Goal: Transaction & Acquisition: Purchase product/service

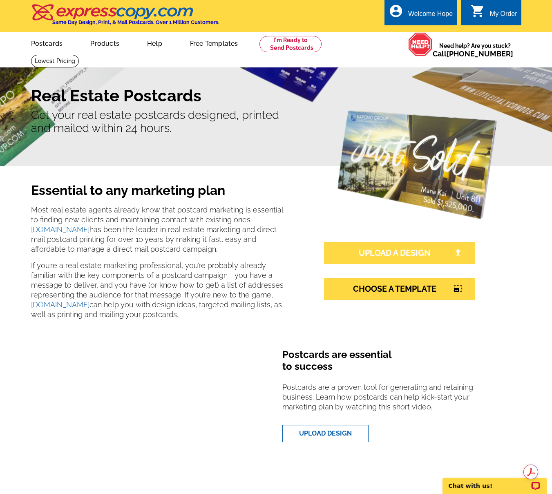
click at [386, 254] on link "UPLOAD A DESIGN" at bounding box center [399, 253] width 151 height 22
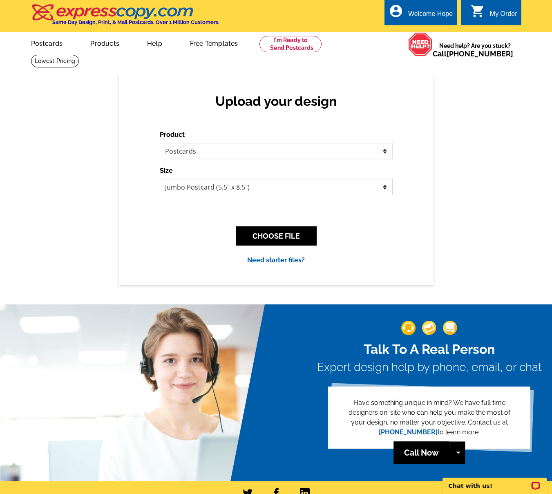
click at [223, 185] on select "Jumbo Postcard (5.5" x 8.5") Regular Postcard (4.25" x 5.6") Panoramic Postcard…" at bounding box center [276, 187] width 233 height 16
select select "1"
click at [160, 179] on select "Jumbo Postcard (5.5" x 8.5") Regular Postcard (4.25" x 5.6") Panoramic Postcard…" at bounding box center [276, 187] width 233 height 16
click at [261, 237] on button "CHOOSE FILE" at bounding box center [276, 235] width 81 height 19
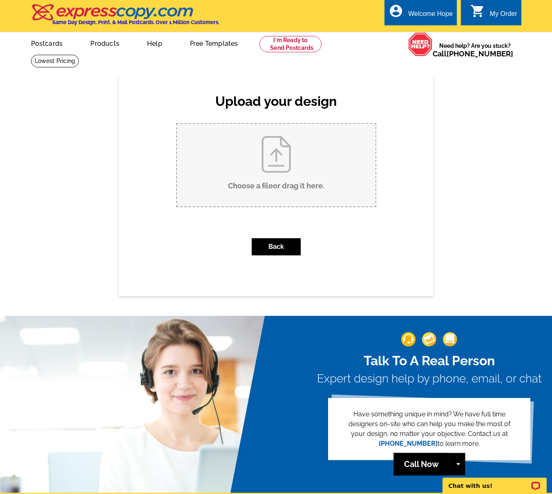
click at [261, 154] on input "Choose a file or drag it here ." at bounding box center [276, 165] width 199 height 83
click at [282, 161] on input "Choose a file or drag it here ." at bounding box center [276, 165] width 199 height 83
type input "C:\fakepath\PilotKnob_stan-chandler_postcard.pdf"
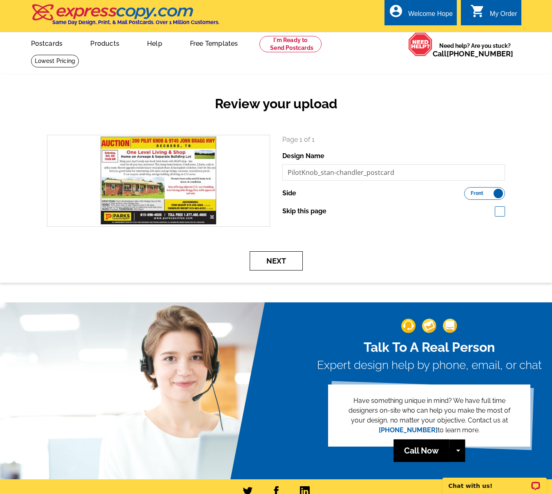
click at [278, 264] on button "Next" at bounding box center [276, 260] width 53 height 19
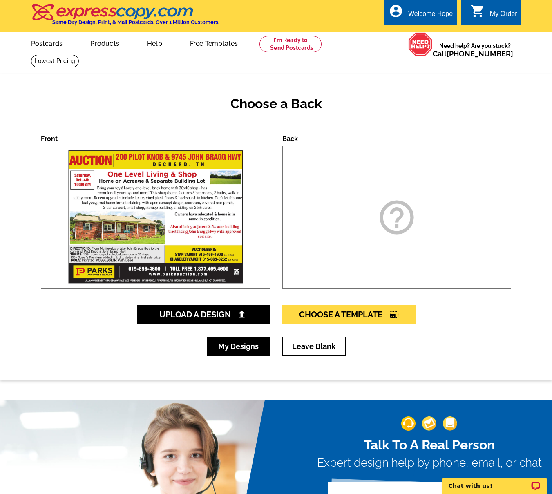
click at [250, 349] on link "My Designs" at bounding box center [238, 346] width 63 height 19
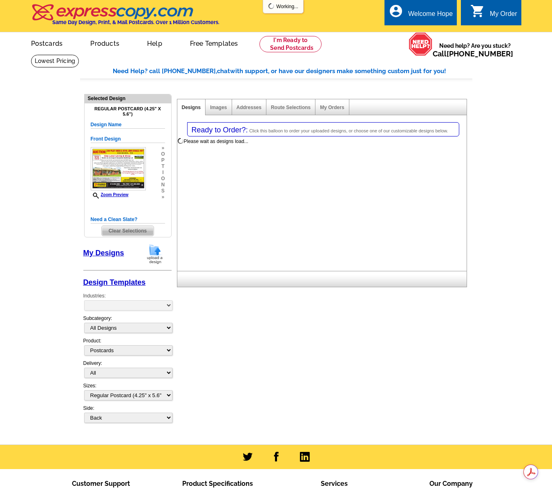
select select "1"
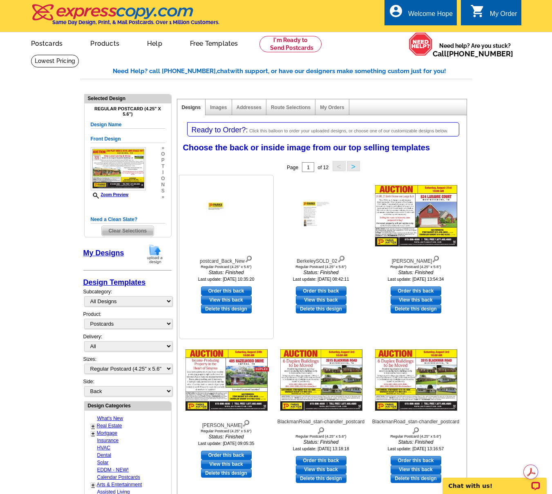
click at [228, 291] on link "Order this back" at bounding box center [226, 290] width 51 height 9
select select "front"
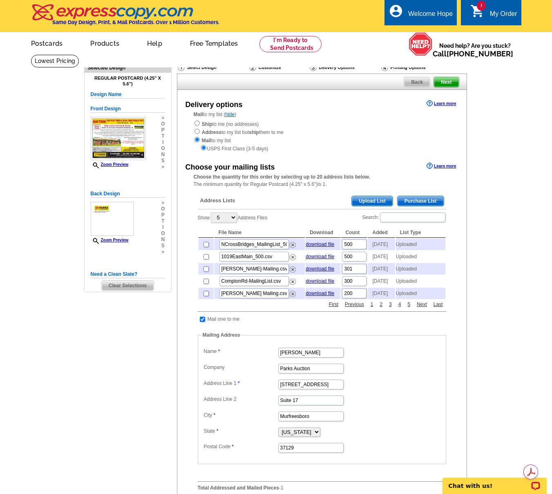
click at [370, 201] on span "Upload List" at bounding box center [372, 201] width 40 height 10
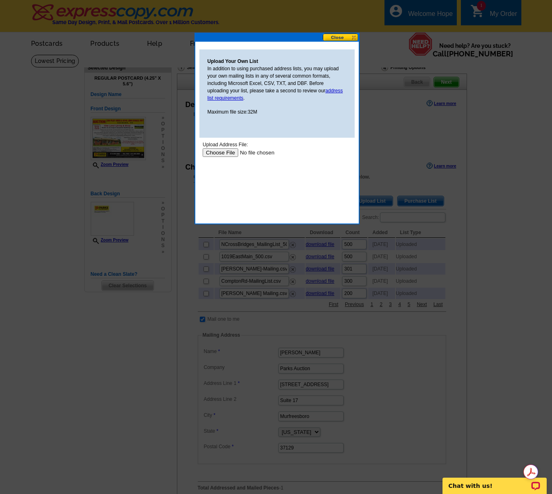
click at [227, 151] on input "file" at bounding box center [253, 152] width 103 height 9
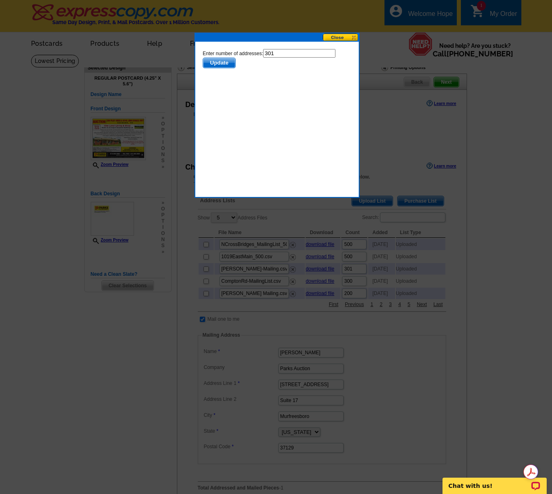
click at [224, 63] on span "Update" at bounding box center [219, 63] width 32 height 10
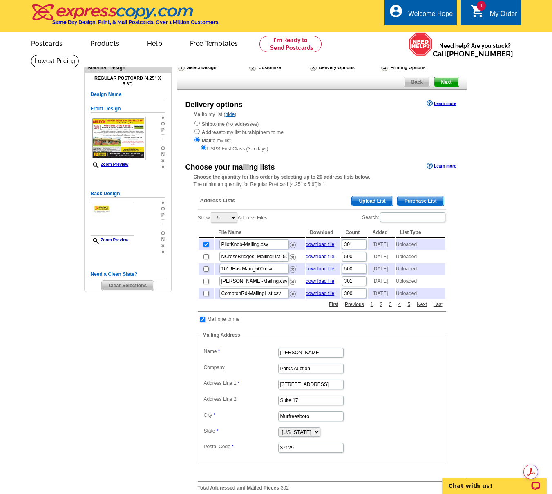
click at [200, 322] on input "checkbox" at bounding box center [202, 319] width 5 height 5
checkbox input "false"
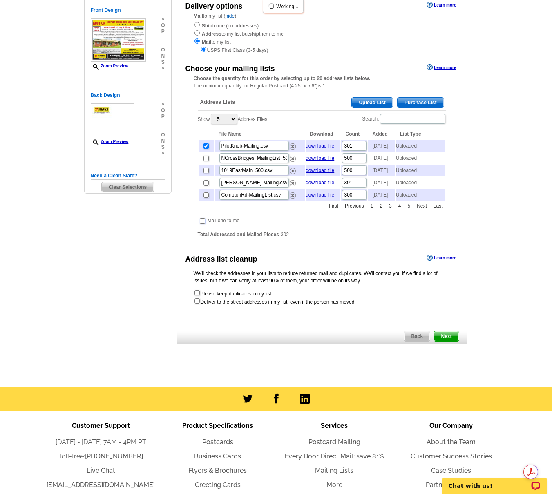
scroll to position [133, 0]
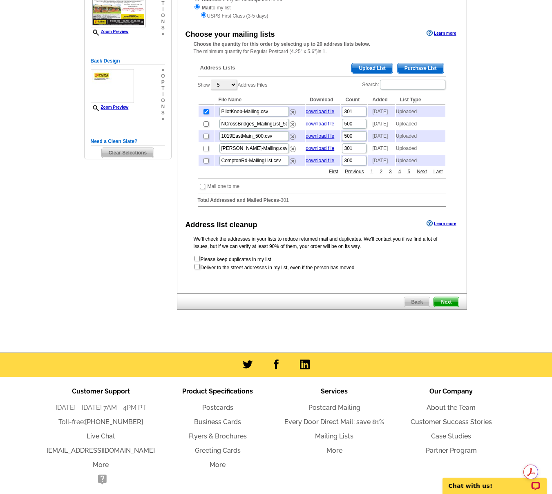
click at [449, 307] on span "Next" at bounding box center [446, 302] width 25 height 10
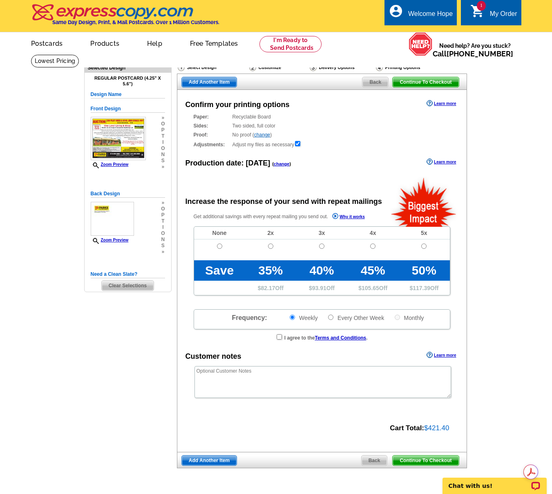
radio input "false"
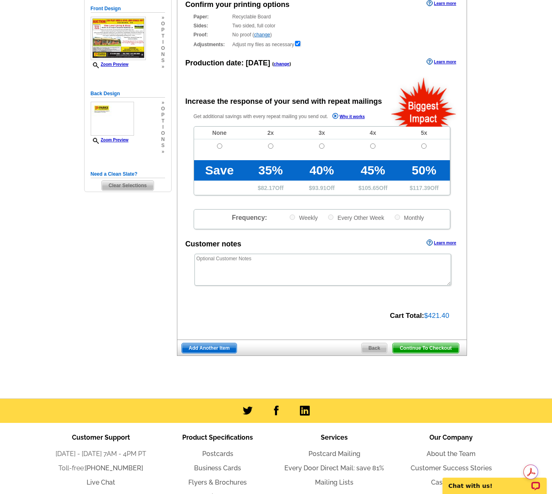
scroll to position [105, 0]
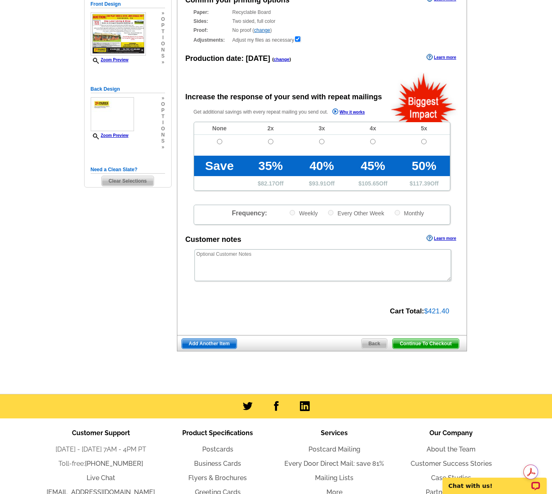
click at [414, 344] on span "Continue To Checkout" at bounding box center [426, 344] width 66 height 10
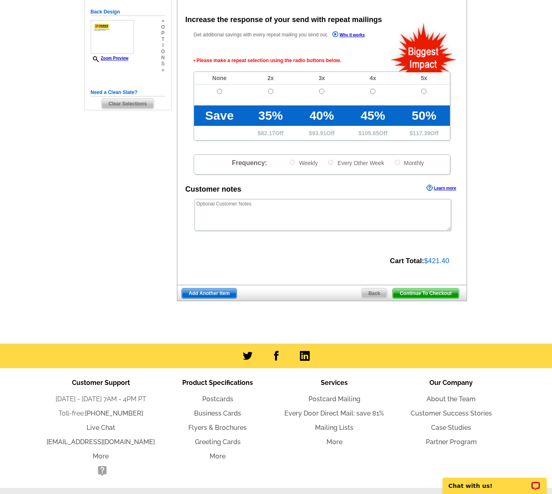
scroll to position [182, 0]
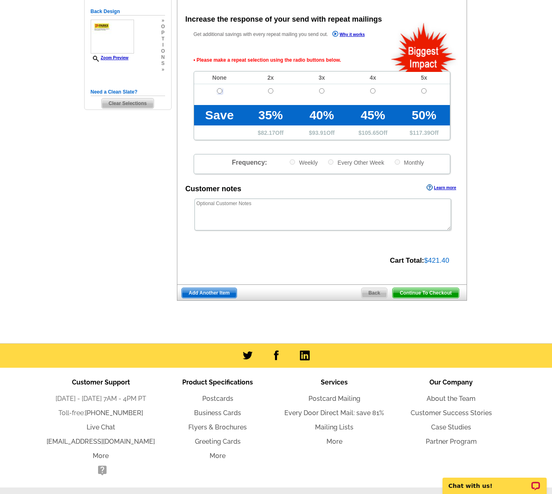
click at [219, 92] on input "radio" at bounding box center [219, 90] width 5 height 5
radio input "true"
click at [434, 294] on span "Continue To Checkout" at bounding box center [426, 293] width 66 height 10
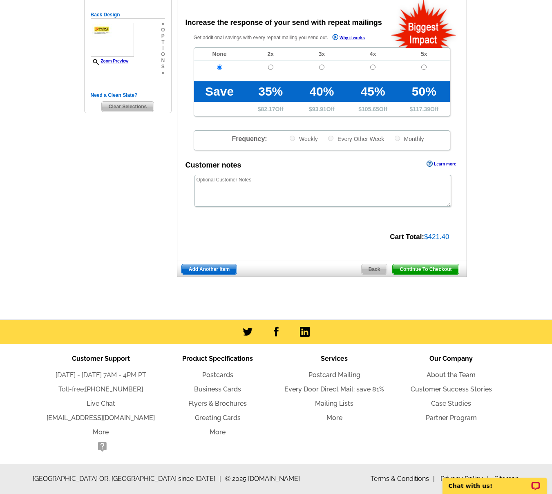
scroll to position [179, 0]
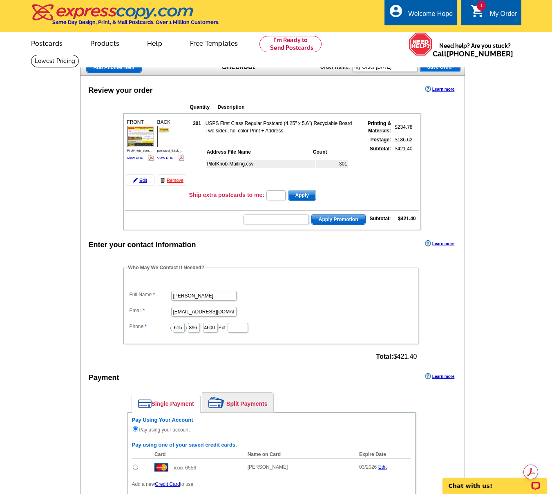
scroll to position [168, 0]
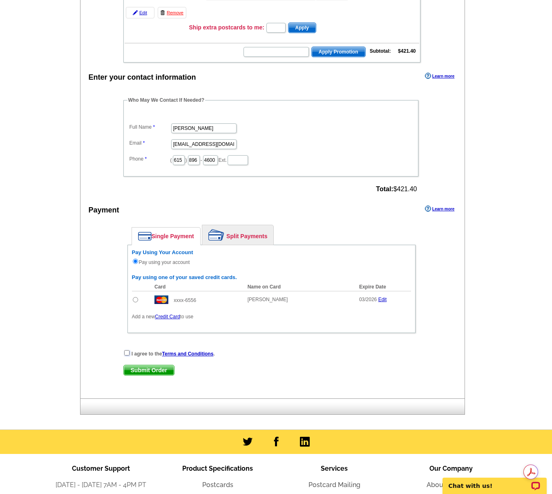
click at [128, 352] on input "checkbox" at bounding box center [126, 352] width 5 height 5
checkbox input "true"
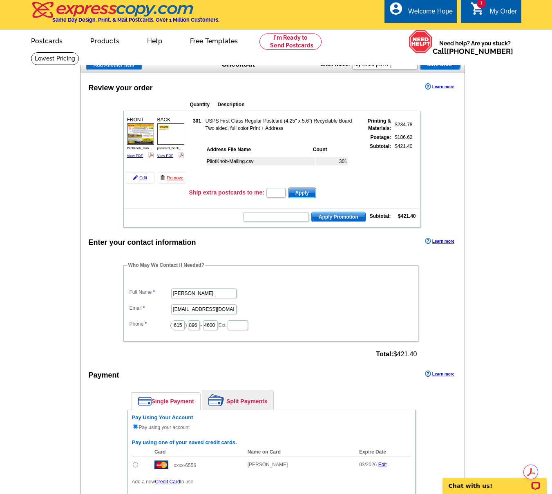
scroll to position [0, 0]
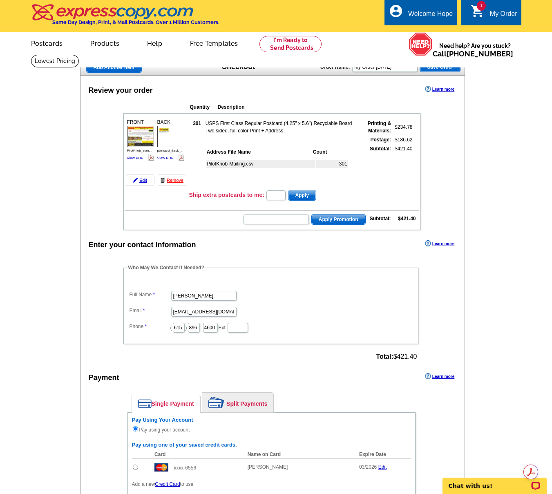
click at [137, 137] on img at bounding box center [140, 136] width 27 height 21
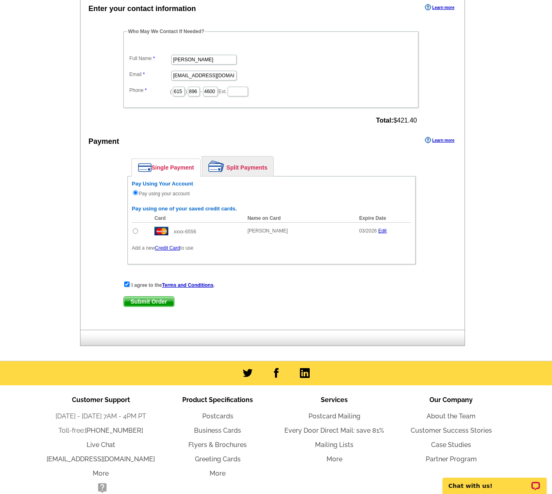
scroll to position [242, 0]
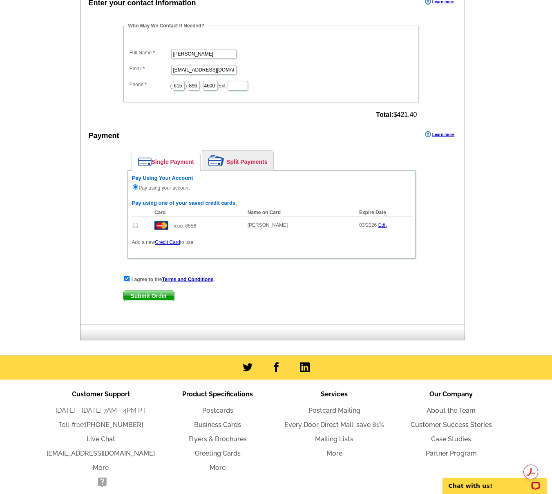
click at [137, 296] on span "Submit Order" at bounding box center [149, 296] width 50 height 10
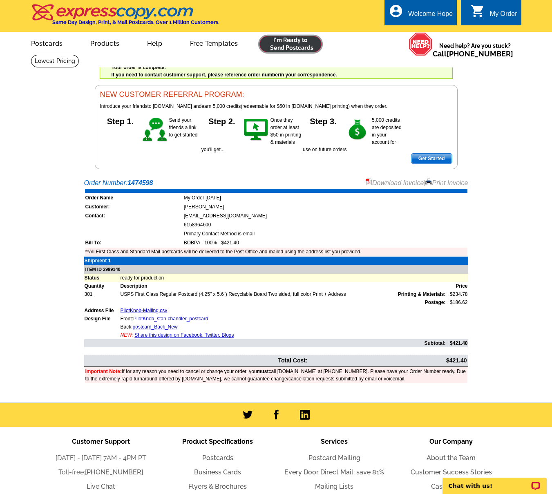
click at [277, 42] on link at bounding box center [290, 44] width 63 height 16
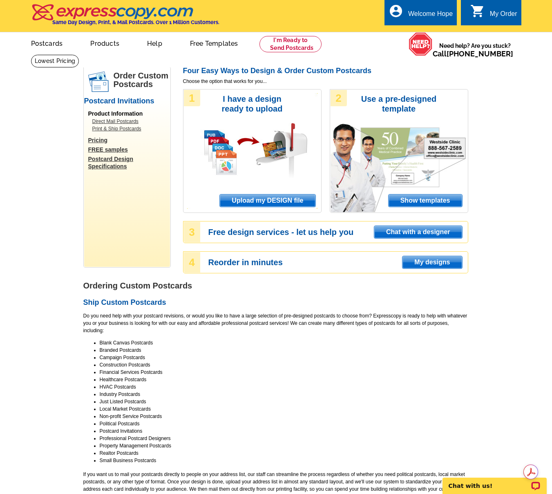
click at [273, 202] on span "Upload my DESIGN file" at bounding box center [267, 201] width 95 height 12
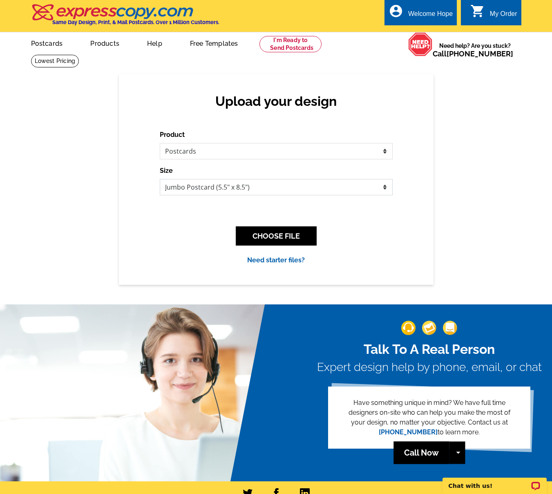
click at [215, 187] on select "Jumbo Postcard (5.5" x 8.5") Regular Postcard (4.25" x 5.6") Panoramic Postcard…" at bounding box center [276, 187] width 233 height 16
select select "1"
click at [160, 179] on select "Jumbo Postcard (5.5" x 8.5") Regular Postcard (4.25" x 5.6") Panoramic Postcard…" at bounding box center [276, 187] width 233 height 16
click at [266, 237] on button "CHOOSE FILE" at bounding box center [276, 235] width 81 height 19
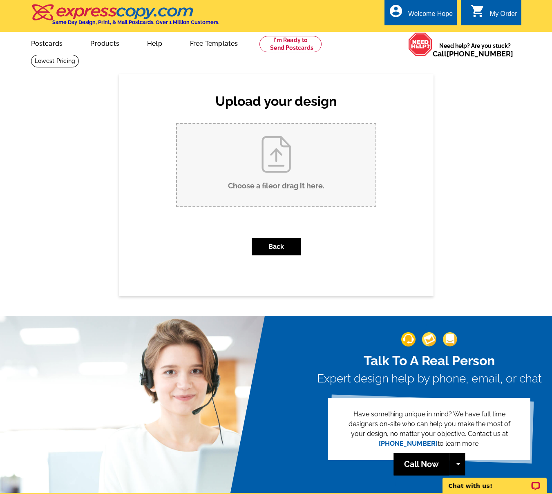
click at [259, 159] on input "Choose a file or drag it here ." at bounding box center [276, 165] width 199 height 83
type input "C:\fakepath\Spur_stan-chandler_postcard.pdf"
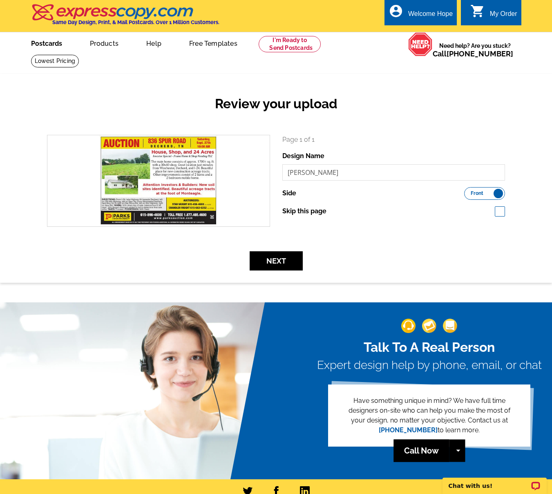
click at [47, 43] on link "Postcards" at bounding box center [46, 42] width 57 height 19
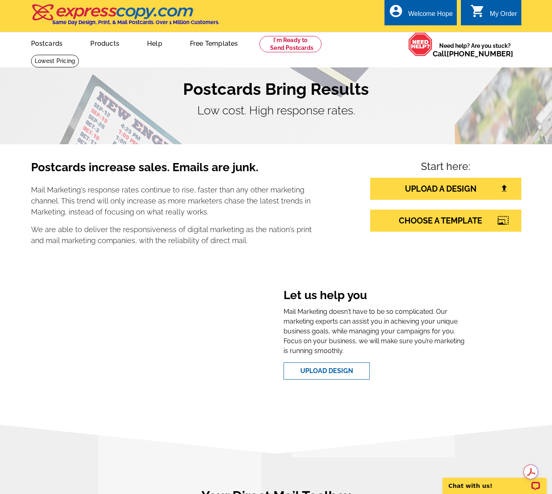
click at [502, 13] on div "My Order" at bounding box center [503, 15] width 27 height 11
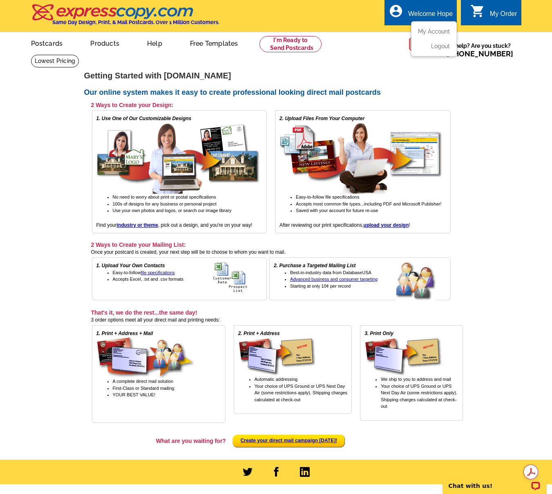
click at [423, 16] on div "Welcome Hope" at bounding box center [430, 15] width 45 height 11
click at [431, 33] on link "My Account" at bounding box center [432, 31] width 35 height 7
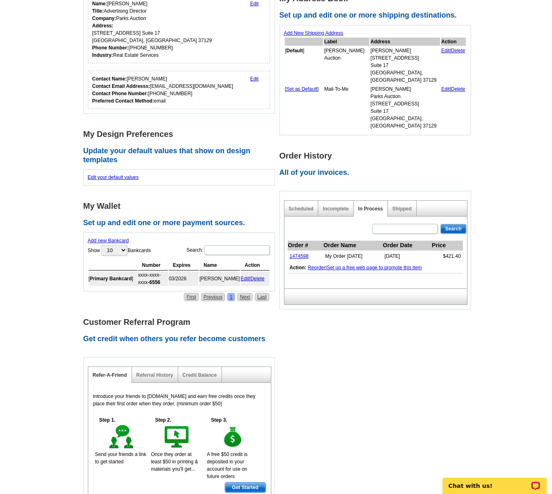
scroll to position [150, 0]
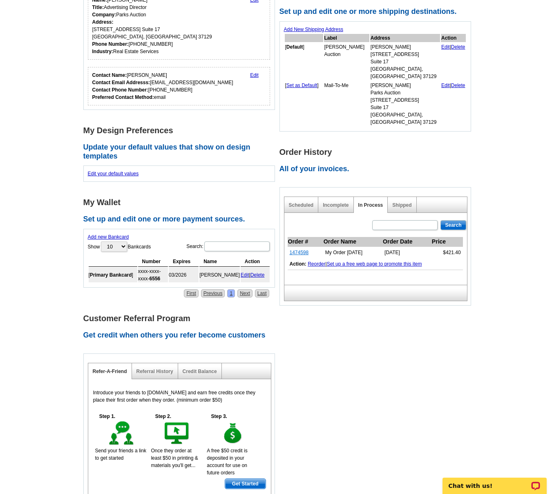
click at [306, 250] on link "1474598" at bounding box center [299, 253] width 19 height 6
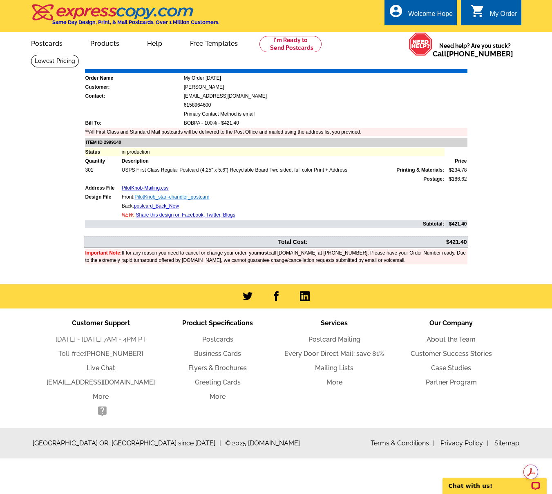
click at [153, 197] on link "PilotKnob_stan-chandler_postcard" at bounding box center [171, 197] width 75 height 6
click at [48, 42] on link "Postcards" at bounding box center [46, 42] width 57 height 19
